Goal: Navigation & Orientation: Find specific page/section

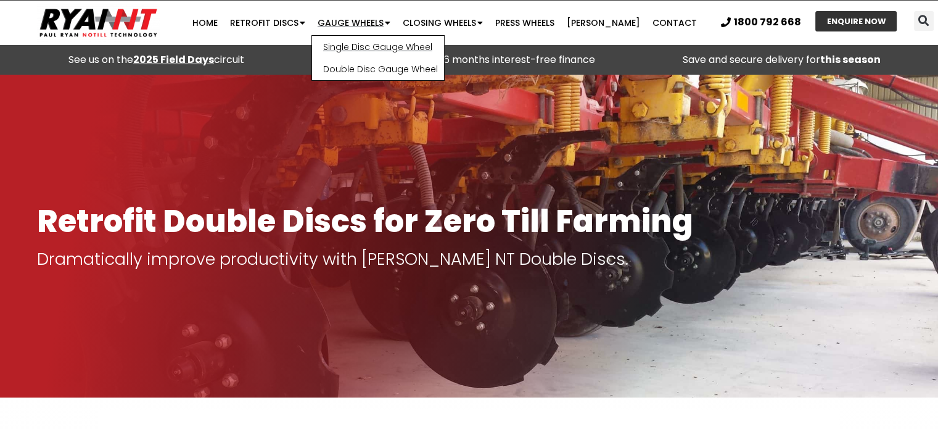
click at [384, 44] on link "Single Disc Gauge Wheel" at bounding box center [378, 47] width 132 height 22
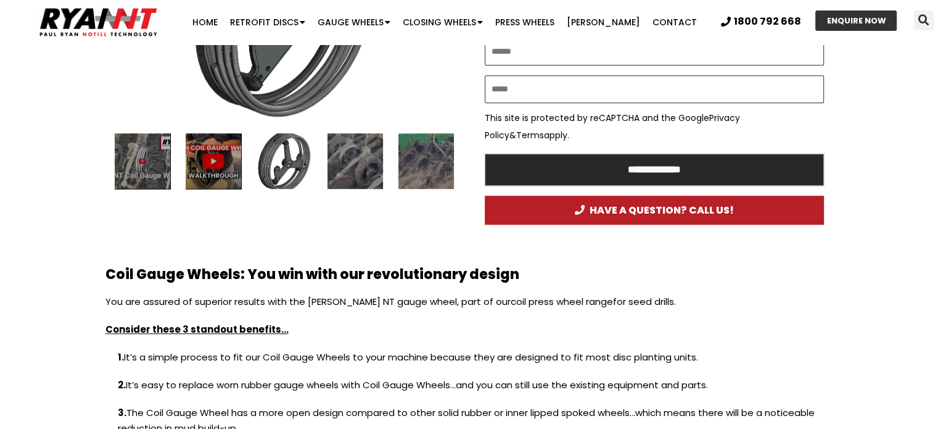
scroll to position [864, 0]
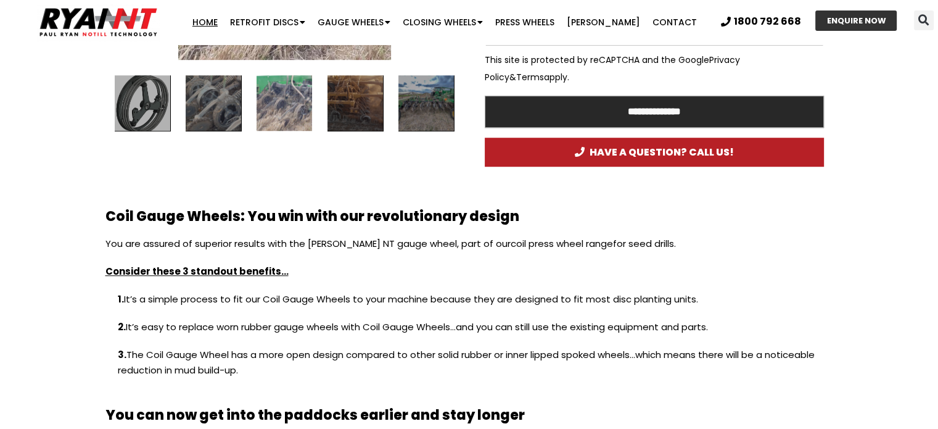
click at [224, 20] on link "Home" at bounding box center [205, 22] width 38 height 25
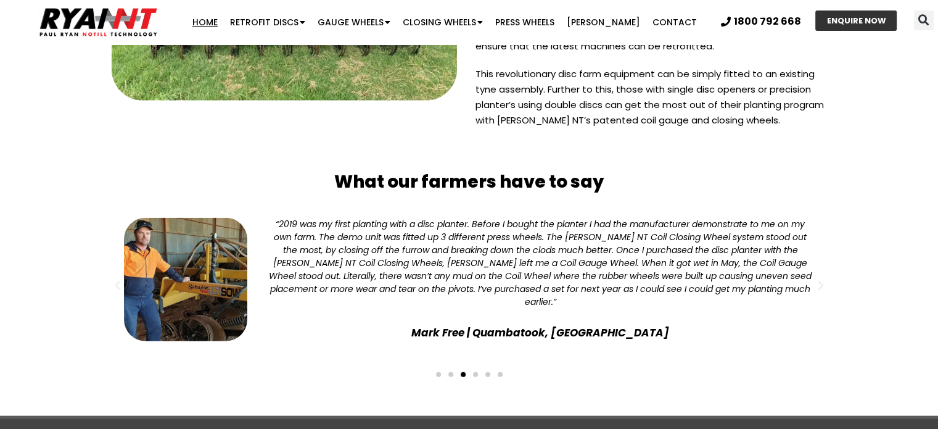
scroll to position [3142, 0]
